Goal: Book appointment/travel/reservation

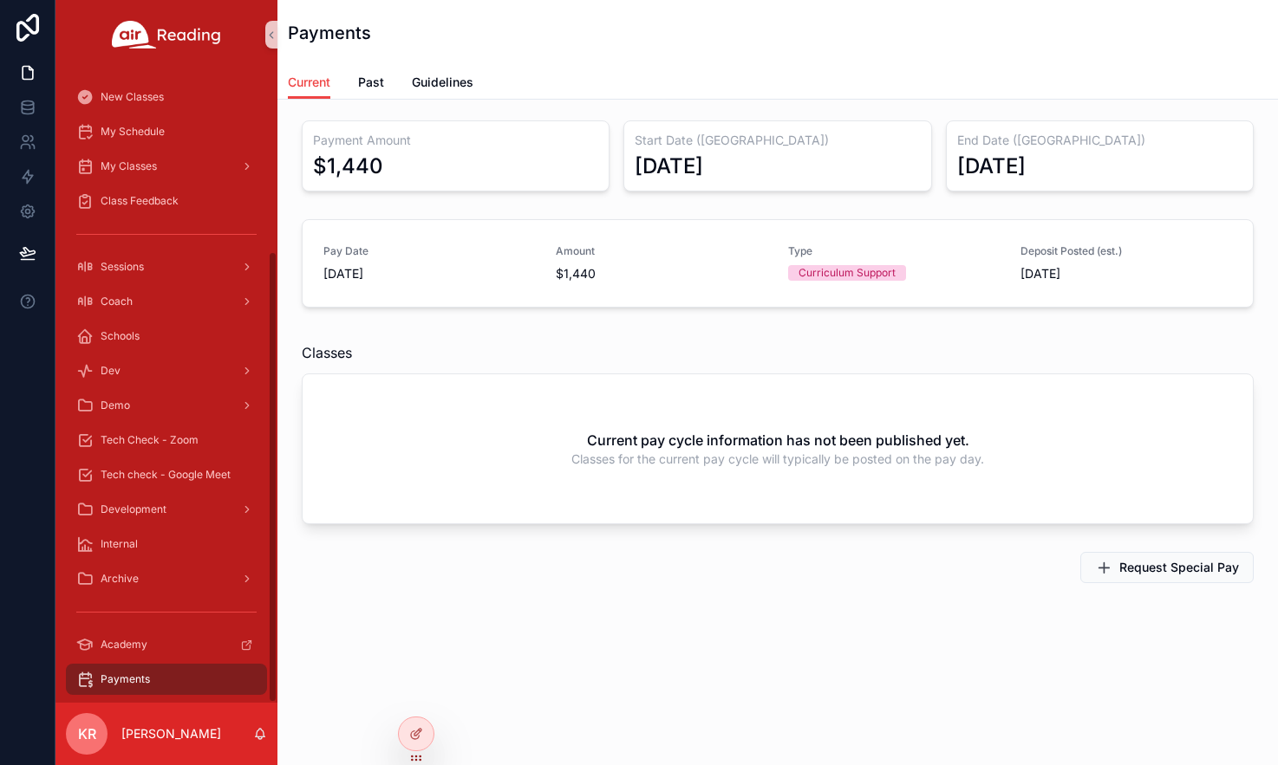
scroll to position [254, 0]
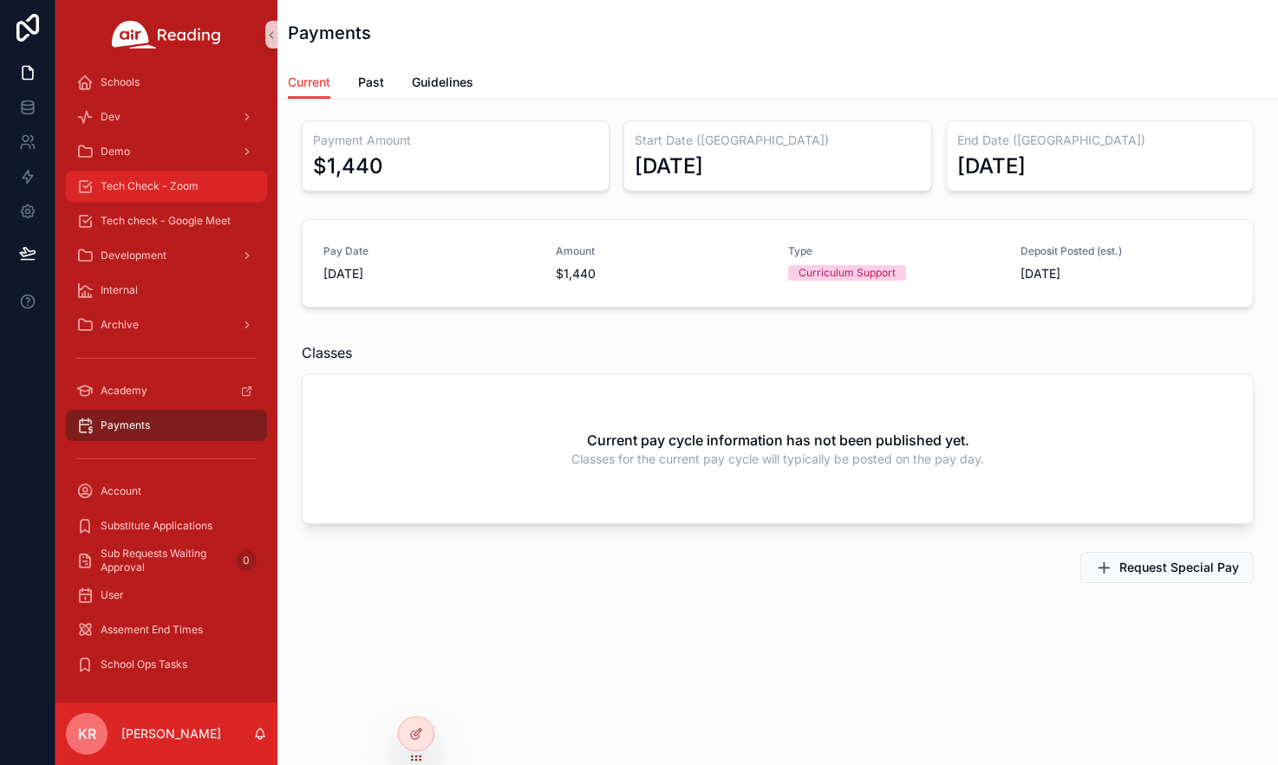
click at [177, 195] on div "Tech Check - Zoom" at bounding box center [166, 186] width 180 height 28
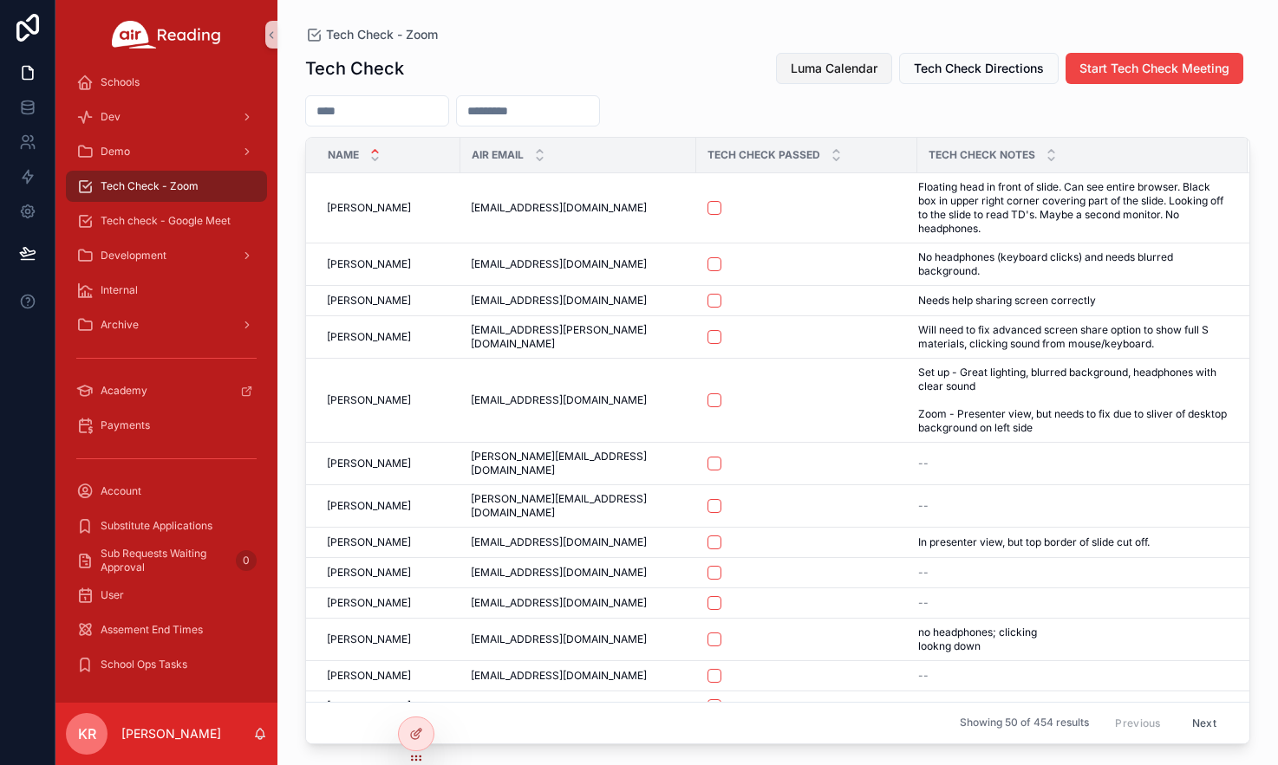
click at [848, 71] on span "Luma Calendar" at bounding box center [833, 68] width 87 height 17
click at [1131, 68] on span "Start Tech Check Meeting" at bounding box center [1154, 68] width 150 height 17
click at [335, 113] on input "scrollable content" at bounding box center [377, 111] width 142 height 24
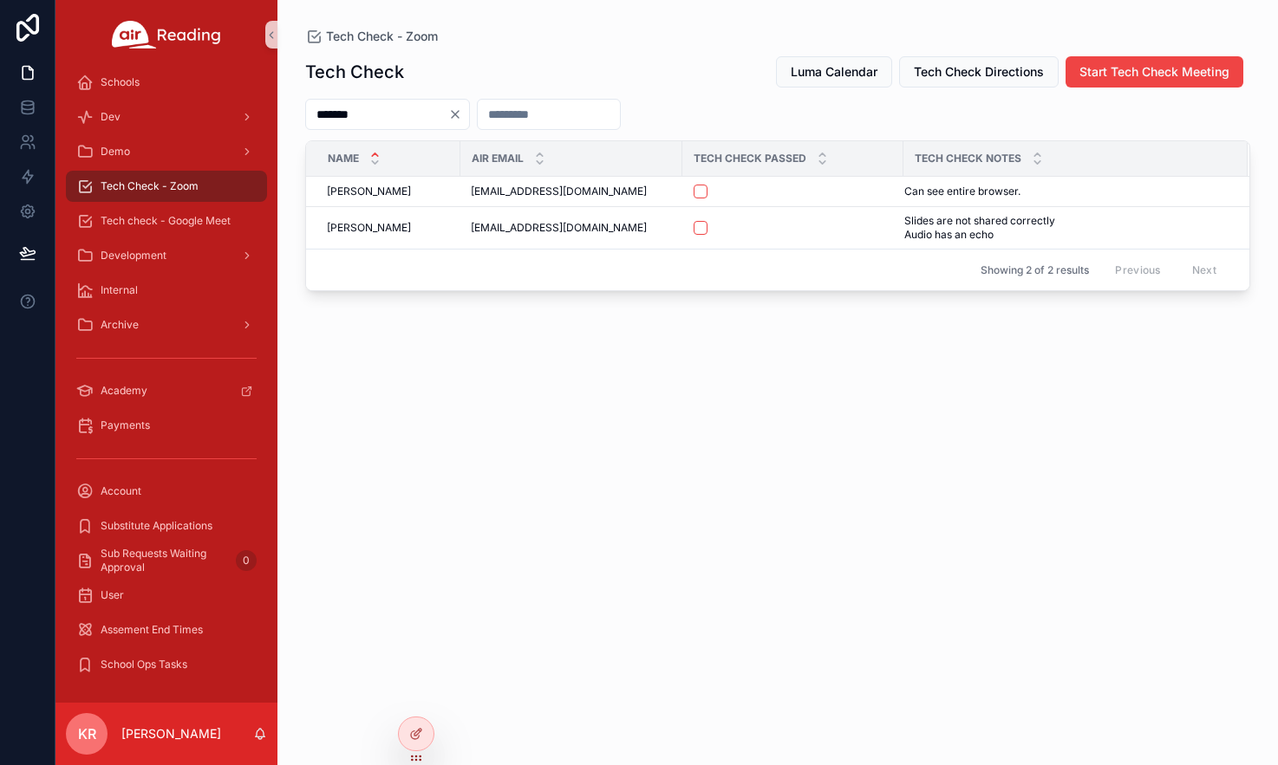
type input "*******"
click at [462, 115] on icon "Clear" at bounding box center [455, 114] width 14 height 14
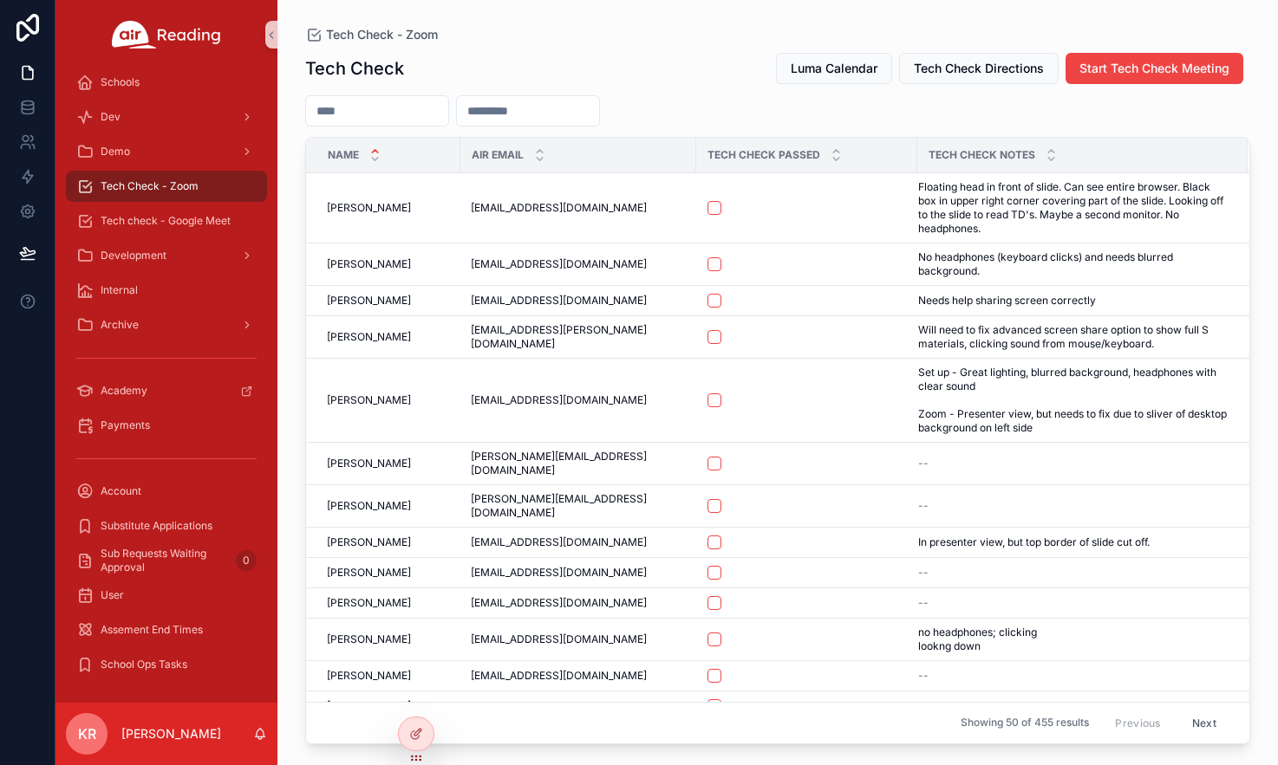
click at [484, 23] on div "Tech Check - Zoom Tech Check Luma Calendar Tech Check Directions Start Tech Che…" at bounding box center [777, 372] width 1000 height 744
drag, startPoint x: 666, startPoint y: 47, endPoint x: 446, endPoint y: 23, distance: 220.6
click at [666, 47] on div "Tech Check Luma Calendar Tech Check Directions Start Tech Check Meeting Name Ai…" at bounding box center [777, 393] width 945 height 703
click at [161, 184] on span "Tech Check - Zoom" at bounding box center [150, 186] width 98 height 14
click at [354, 110] on input "scrollable content" at bounding box center [377, 111] width 142 height 24
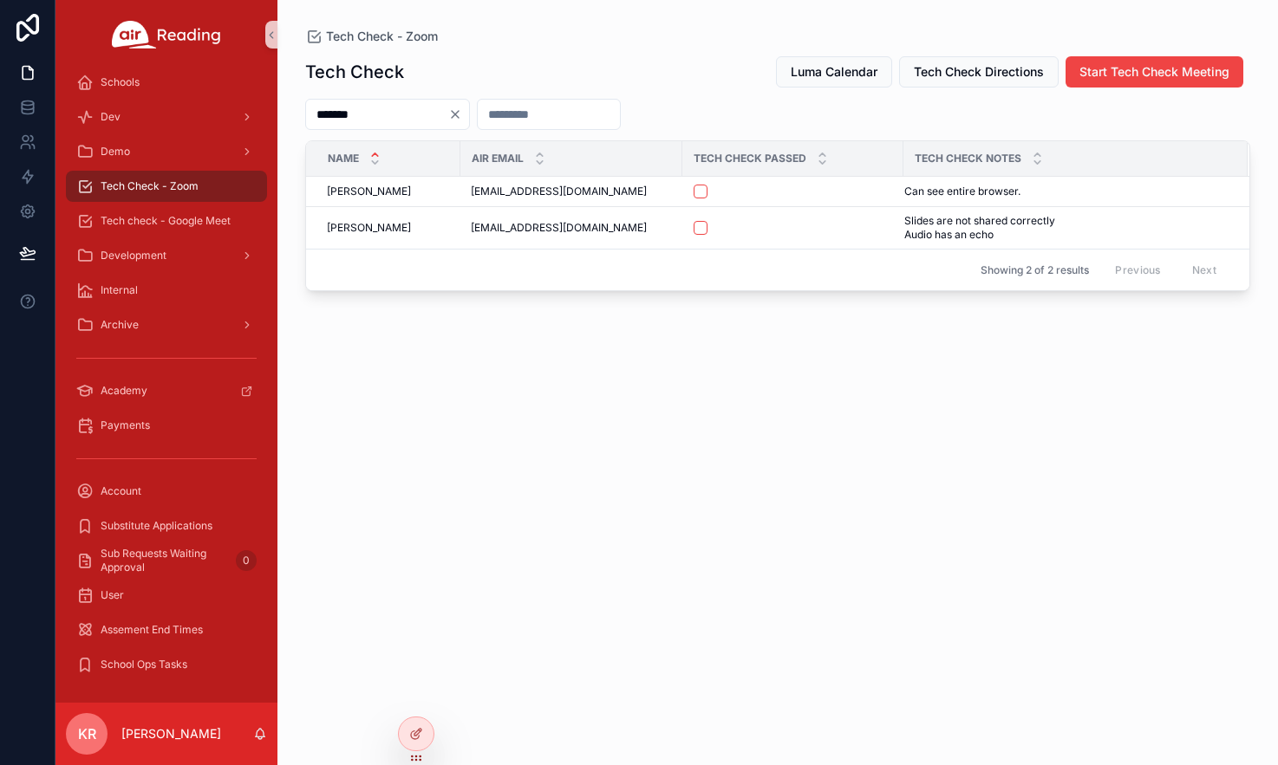
type input "*******"
click at [462, 115] on icon "Clear" at bounding box center [455, 114] width 14 height 14
click at [524, 467] on div "Tech Check Luma Calendar Tech Check Directions Start Tech Check Meeting Name Ai…" at bounding box center [777, 394] width 945 height 699
